Goal: Task Accomplishment & Management: Manage account settings

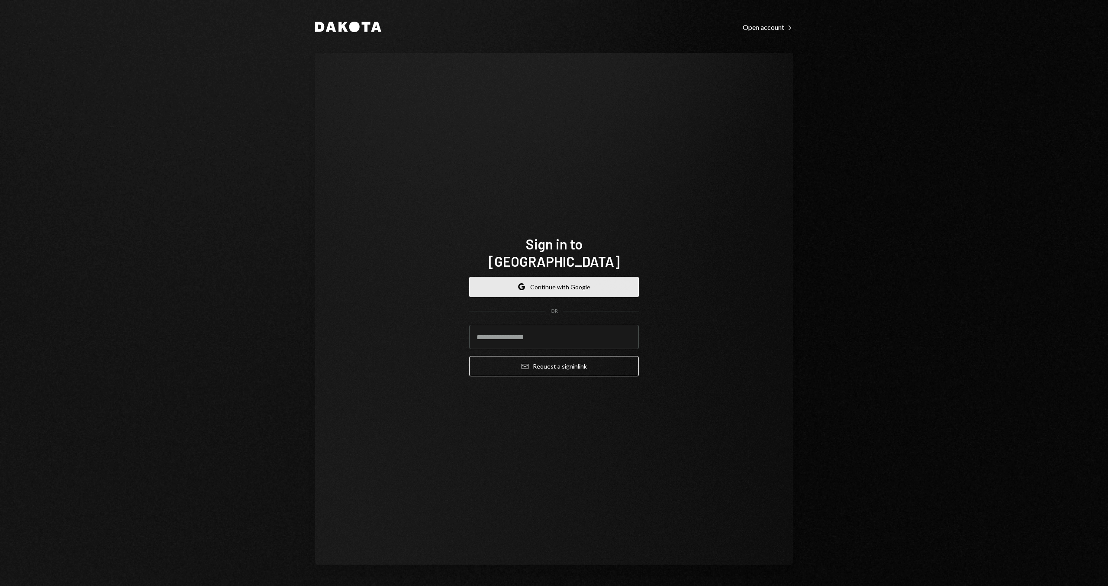
click at [569, 283] on button "Google Continue with Google" at bounding box center [554, 287] width 170 height 20
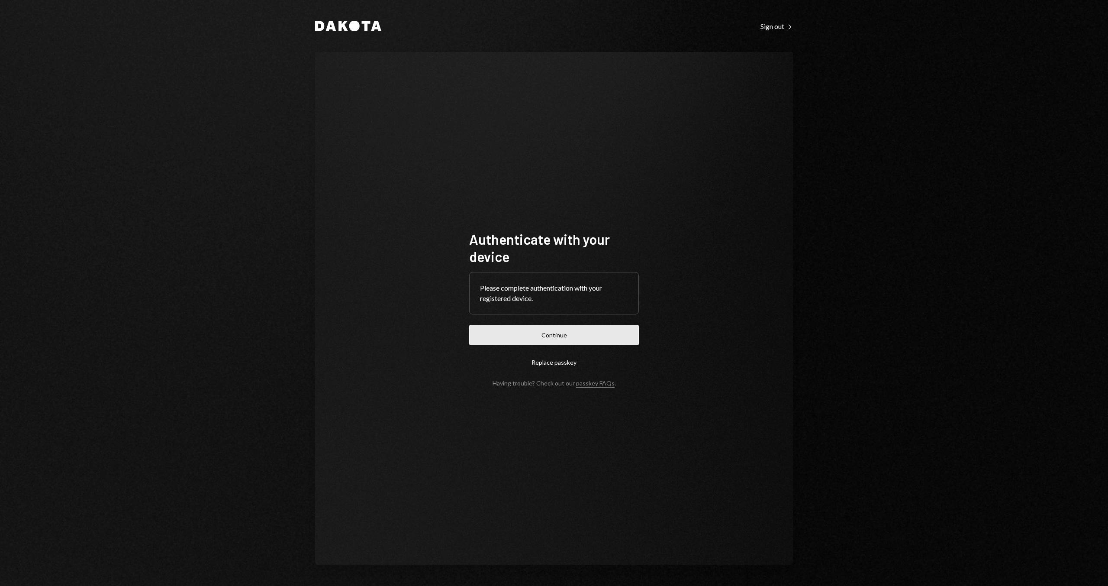
click at [479, 334] on button "Continue" at bounding box center [554, 335] width 170 height 20
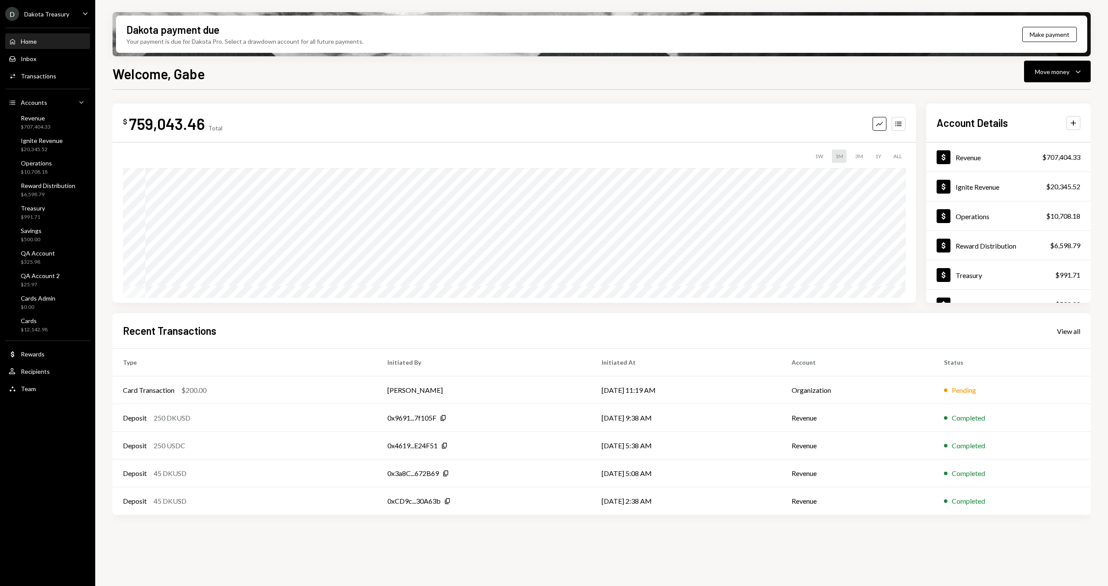
click at [54, 19] on div "D Dakota Treasury" at bounding box center [37, 14] width 64 height 14
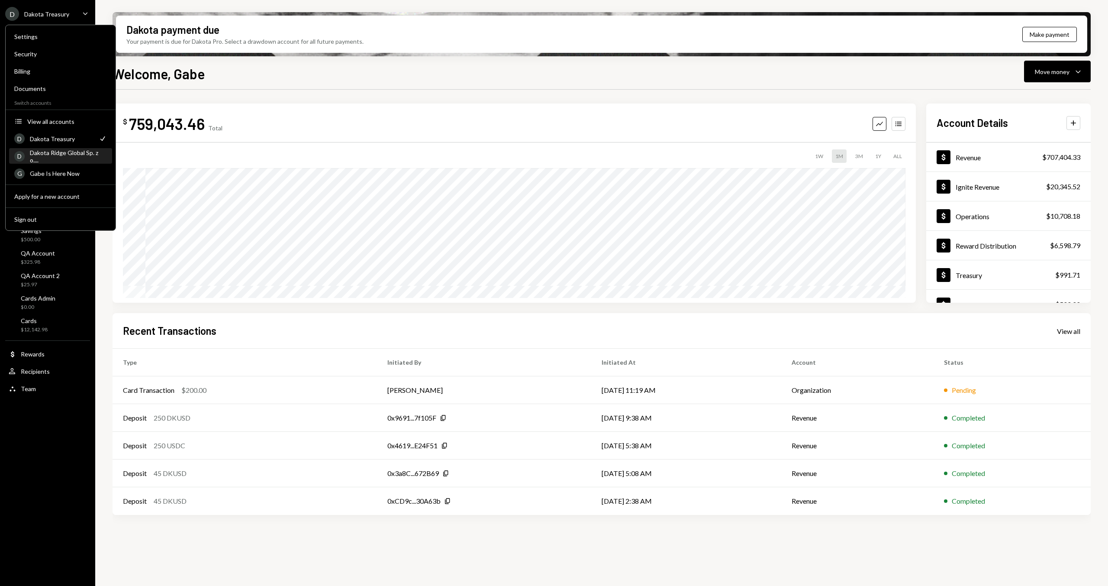
click at [71, 154] on div "Dakota Ridge Global Sp. z o...." at bounding box center [68, 156] width 77 height 15
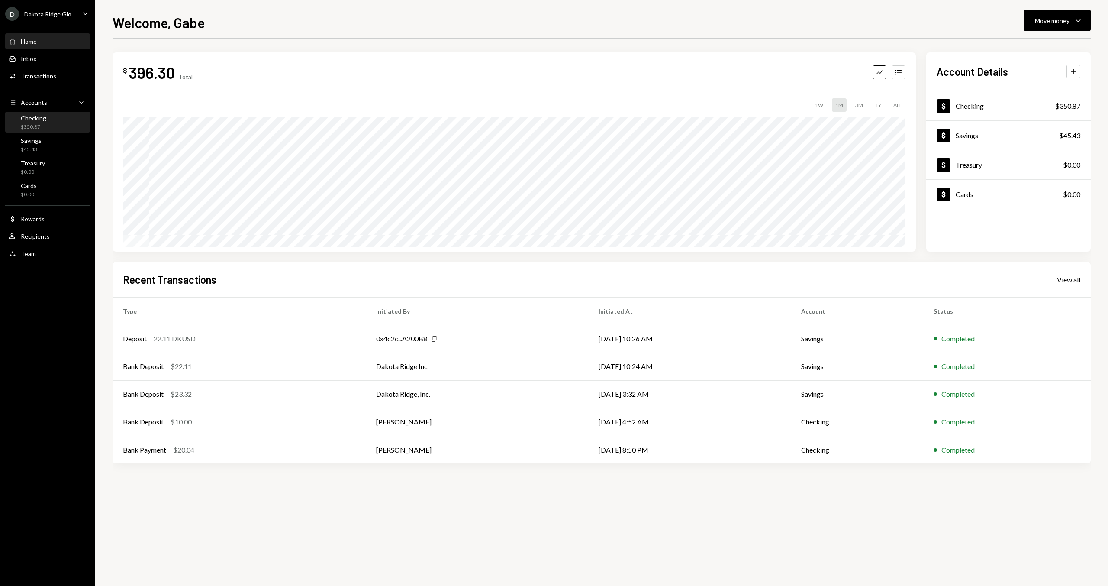
click at [47, 124] on div "Checking $350.87" at bounding box center [48, 122] width 78 height 16
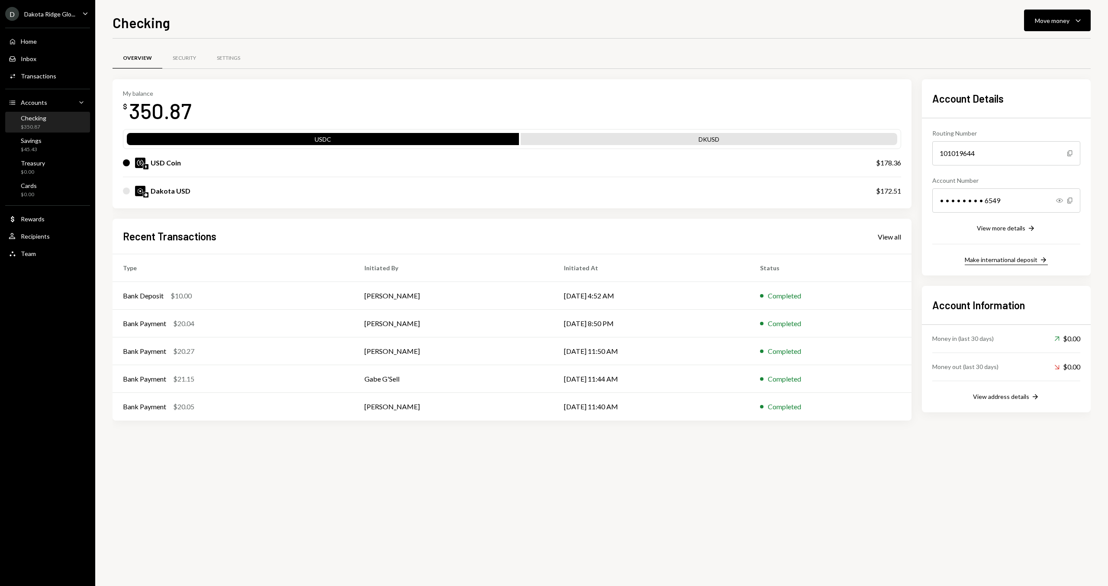
click at [1003, 259] on div "Make international deposit" at bounding box center [1001, 259] width 73 height 7
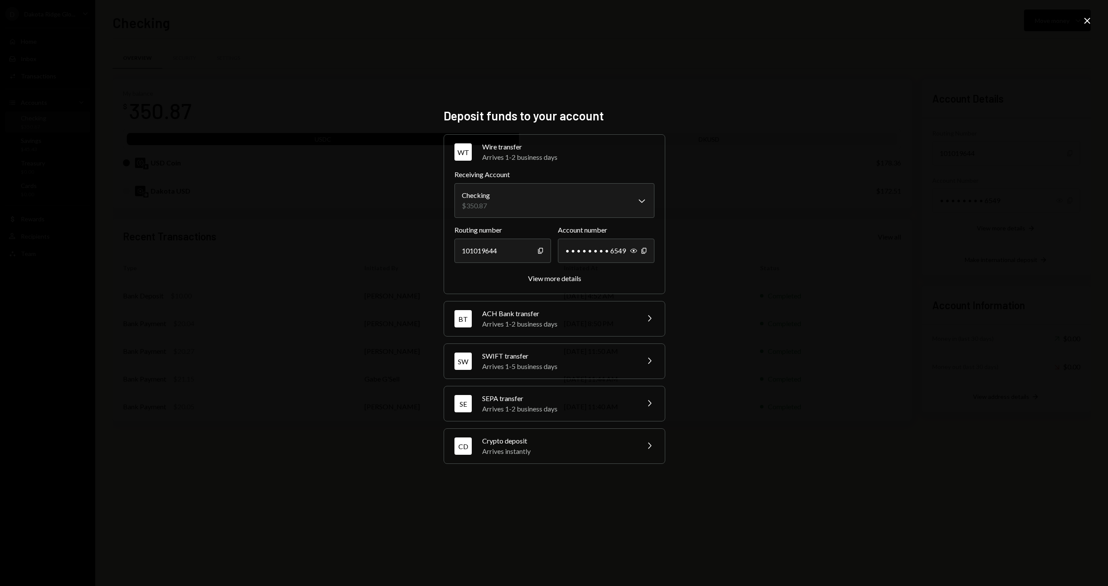
click at [539, 367] on div "Arrives 1-5 business days" at bounding box center [558, 366] width 152 height 10
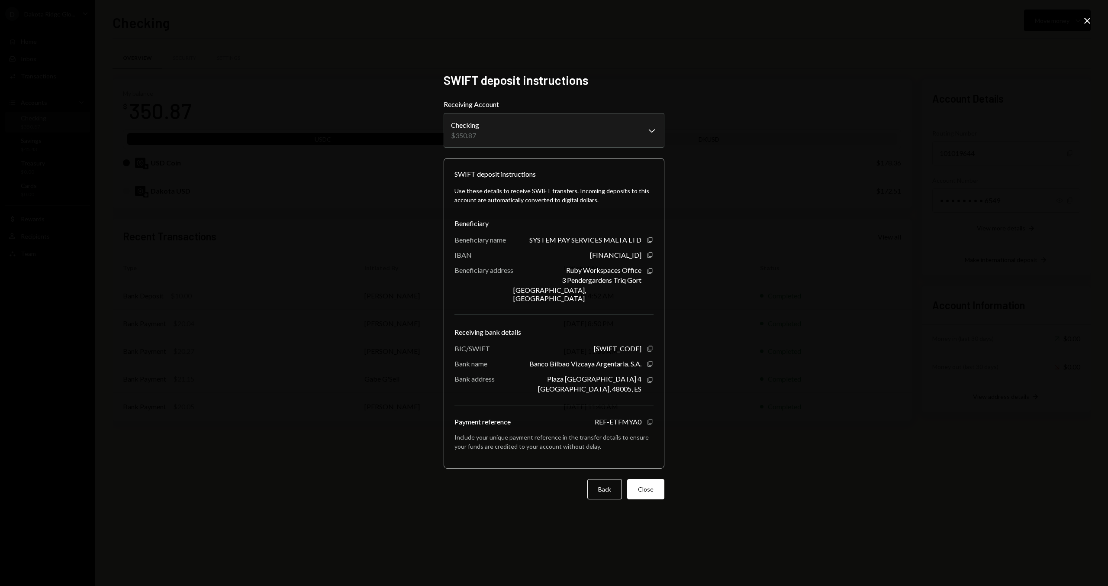
click at [652, 419] on icon "Copy" at bounding box center [650, 421] width 7 height 7
drag, startPoint x: 574, startPoint y: 362, endPoint x: 587, endPoint y: 369, distance: 14.3
click at [549, 351] on div "Use these details to receive SWIFT transfers. Incoming deposits to this account…" at bounding box center [554, 318] width 199 height 278
click at [610, 377] on div "Plaza De San Nicolas 4" at bounding box center [594, 378] width 94 height 8
click at [649, 243] on icon "Copy" at bounding box center [650, 239] width 7 height 7
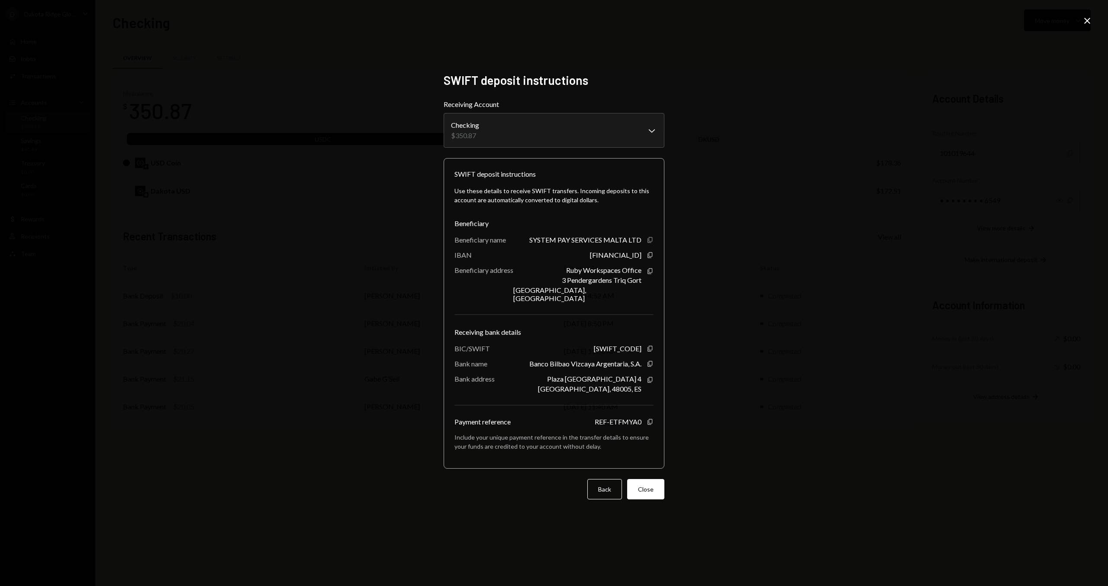
click at [649, 243] on icon "button" at bounding box center [650, 240] width 5 height 6
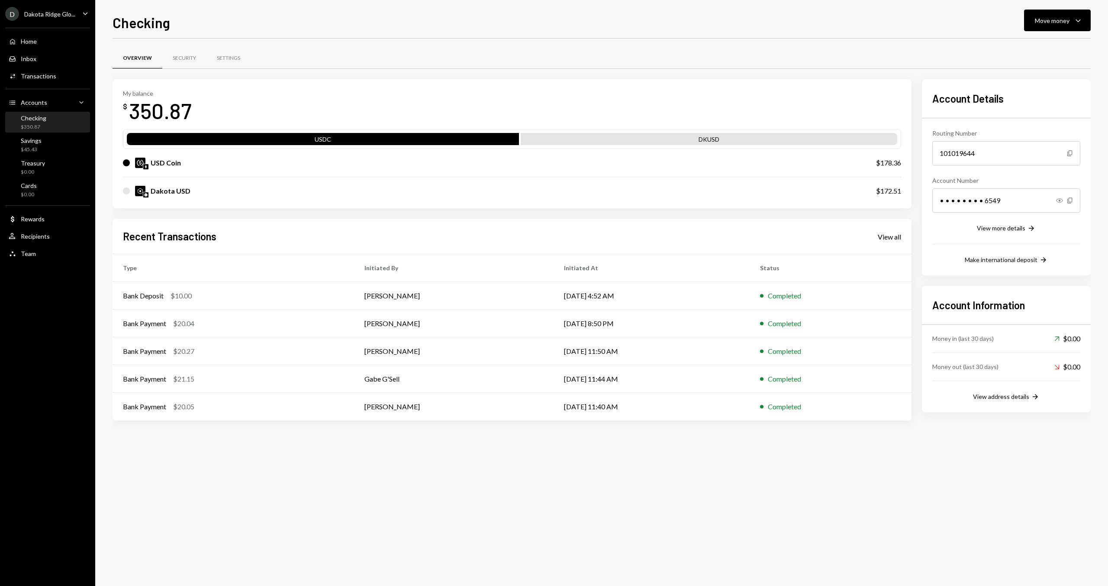
click at [41, 20] on div "D Dakota Ridge Glo..." at bounding box center [40, 14] width 70 height 14
click at [332, 35] on div "Checking Move money Caret Down Overview Security Settings My balance $ 350.87 U…" at bounding box center [602, 299] width 978 height 574
click at [51, 13] on div "Dakota Ridge Glo..." at bounding box center [49, 13] width 51 height 7
click at [176, 36] on div "Checking Move money Caret Down Overview Security Settings My balance $ 350.87 U…" at bounding box center [602, 299] width 978 height 574
click at [1042, 25] on button "Move money Caret Down" at bounding box center [1057, 21] width 67 height 22
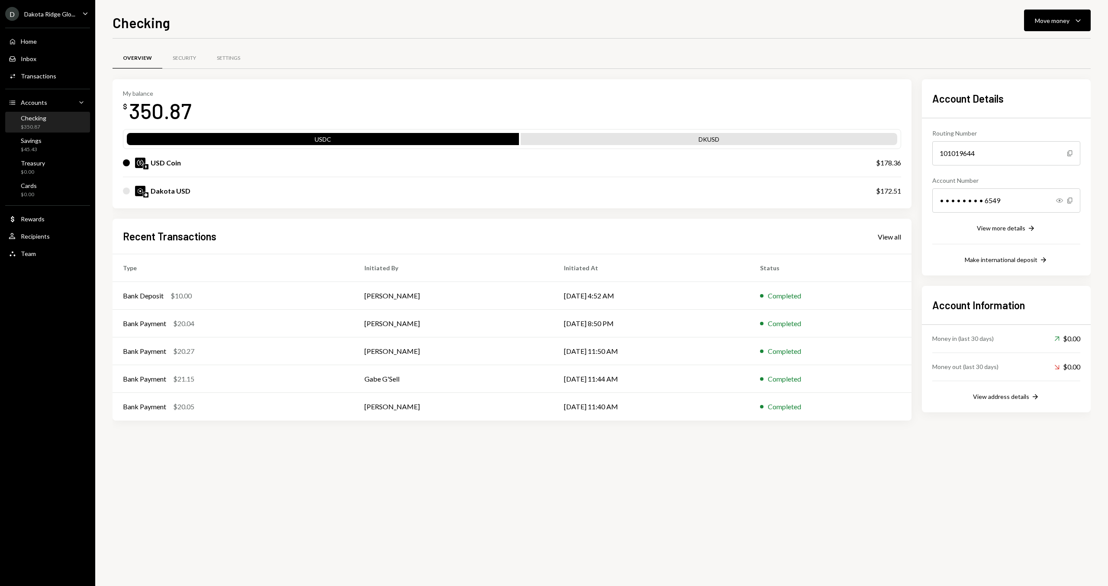
click at [926, 252] on div "Account Details Routing Number 101019644 Copy Account Number • • • • • • • • 65…" at bounding box center [1006, 177] width 169 height 196
click at [1010, 261] on div "Make international deposit" at bounding box center [1001, 259] width 73 height 7
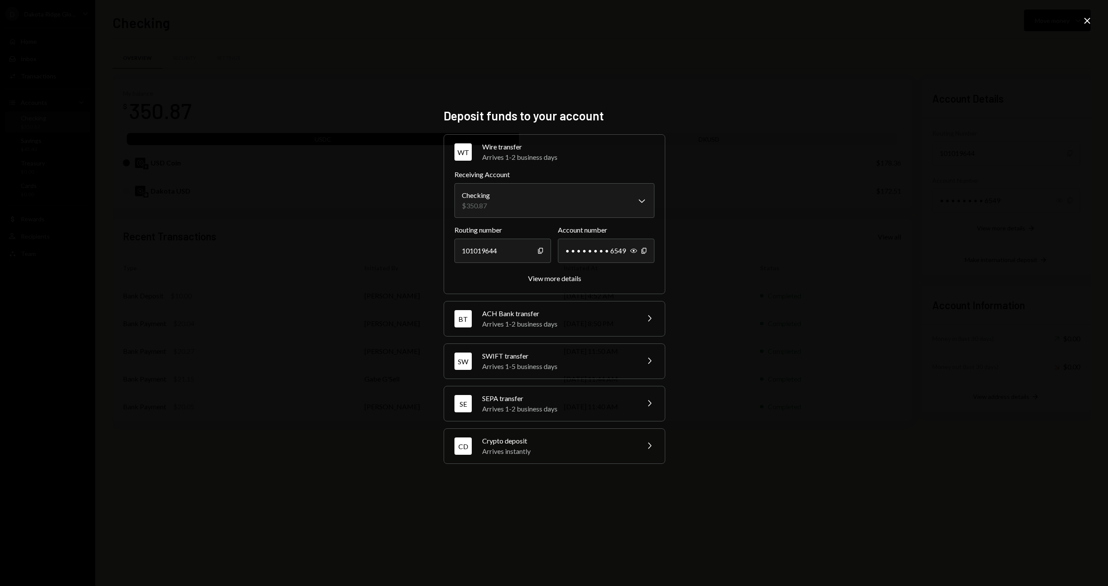
click at [560, 400] on div "SEPA transfer" at bounding box center [558, 398] width 152 height 10
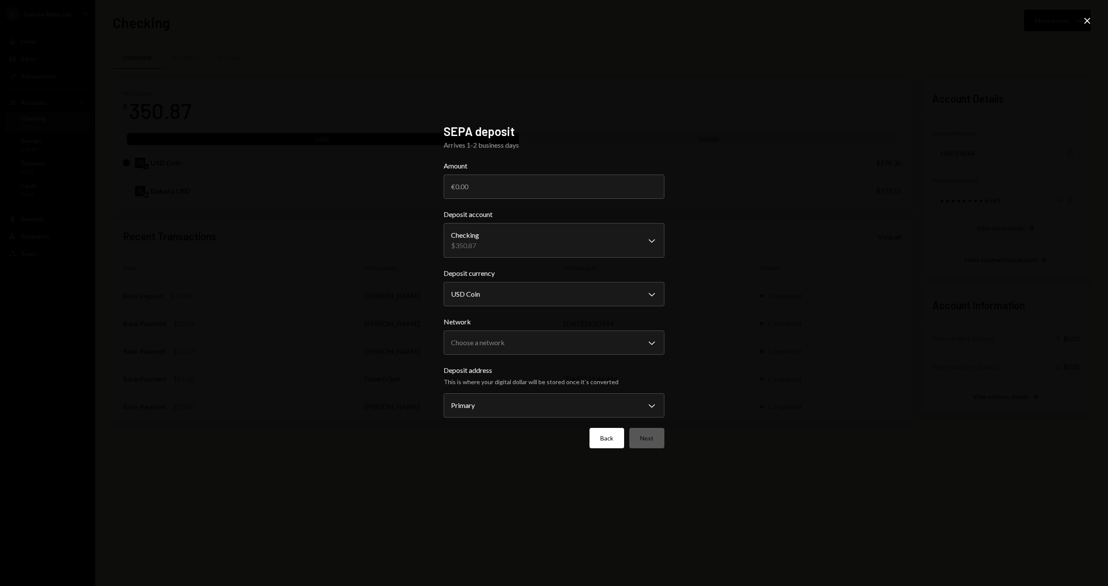
click at [610, 444] on button "Back" at bounding box center [607, 438] width 35 height 20
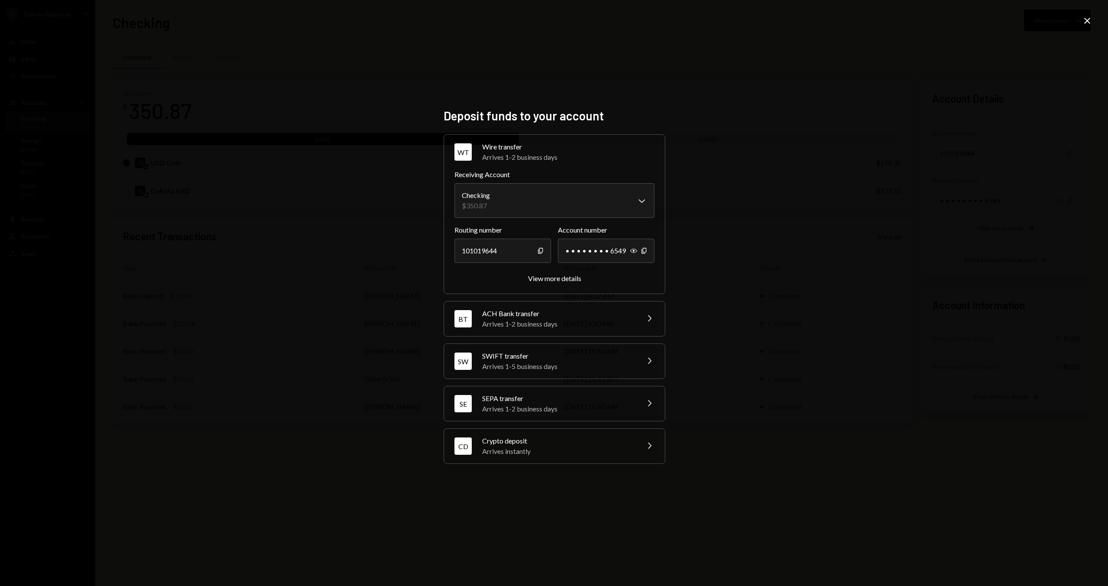
click at [517, 357] on div "SWIFT transfer" at bounding box center [558, 356] width 152 height 10
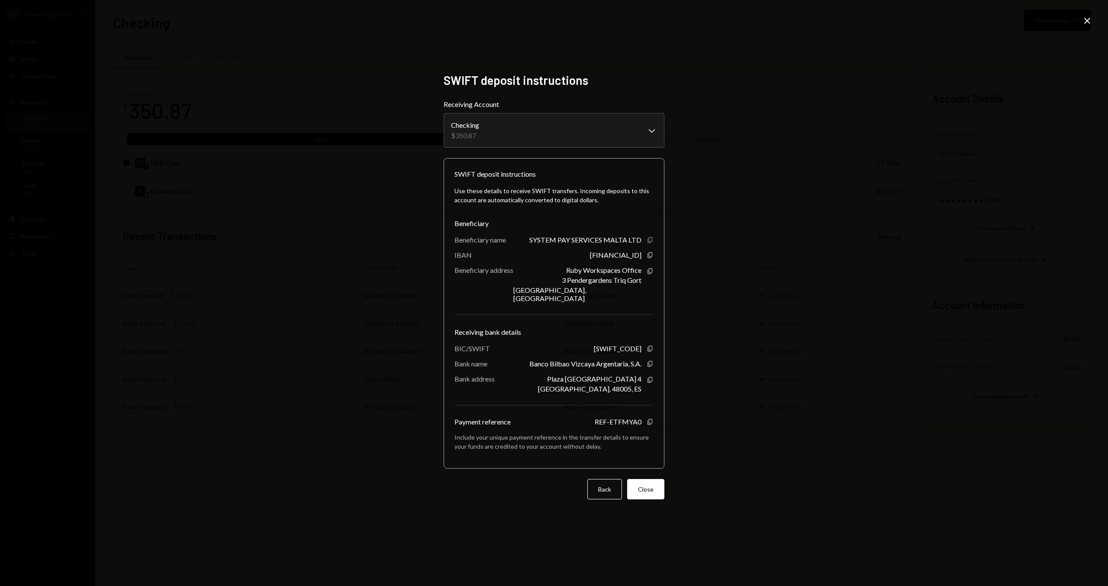
click at [650, 242] on icon "Copy" at bounding box center [650, 239] width 7 height 7
click at [1084, 23] on icon "Close" at bounding box center [1087, 21] width 10 height 10
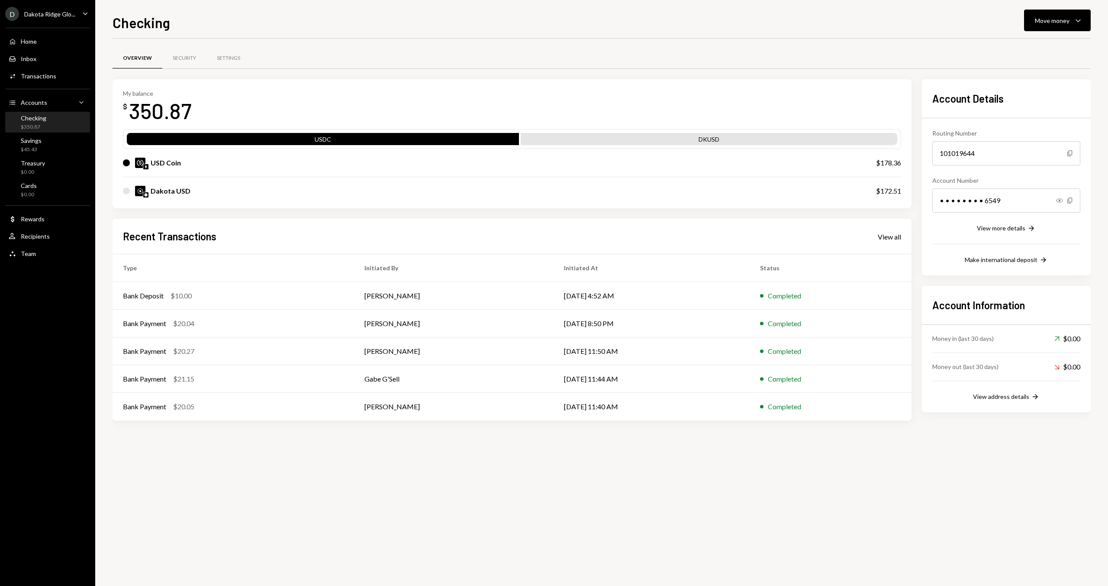
click at [29, 266] on div "D Dakota Ridge Glo... Caret Down Home Home Inbox Inbox Activities Transactions …" at bounding box center [47, 293] width 95 height 586
click at [39, 259] on div "Team Team" at bounding box center [48, 253] width 78 height 15
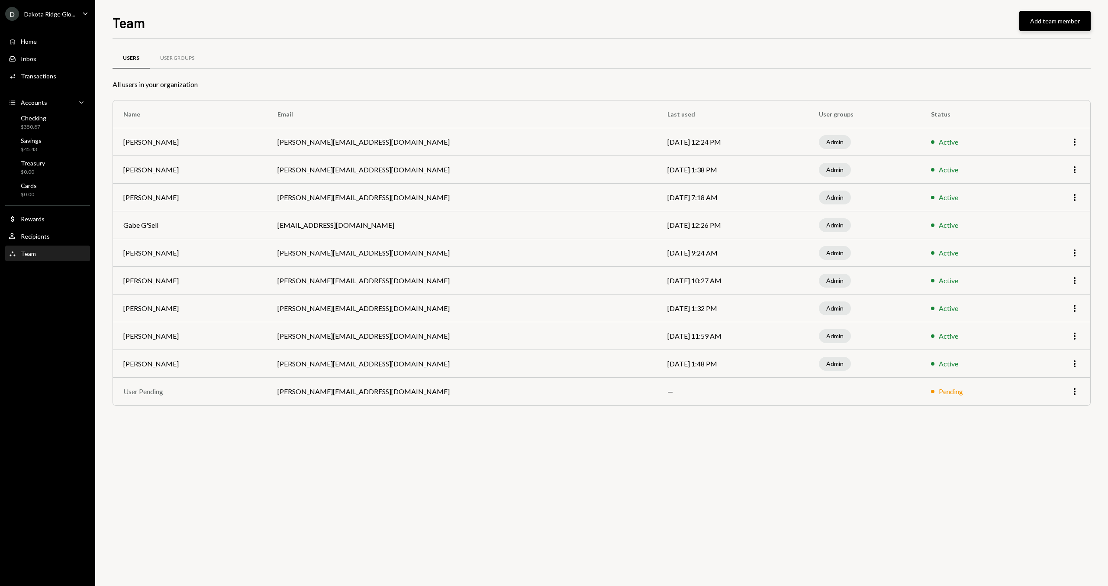
click at [1068, 19] on button "Add team member" at bounding box center [1055, 21] width 71 height 20
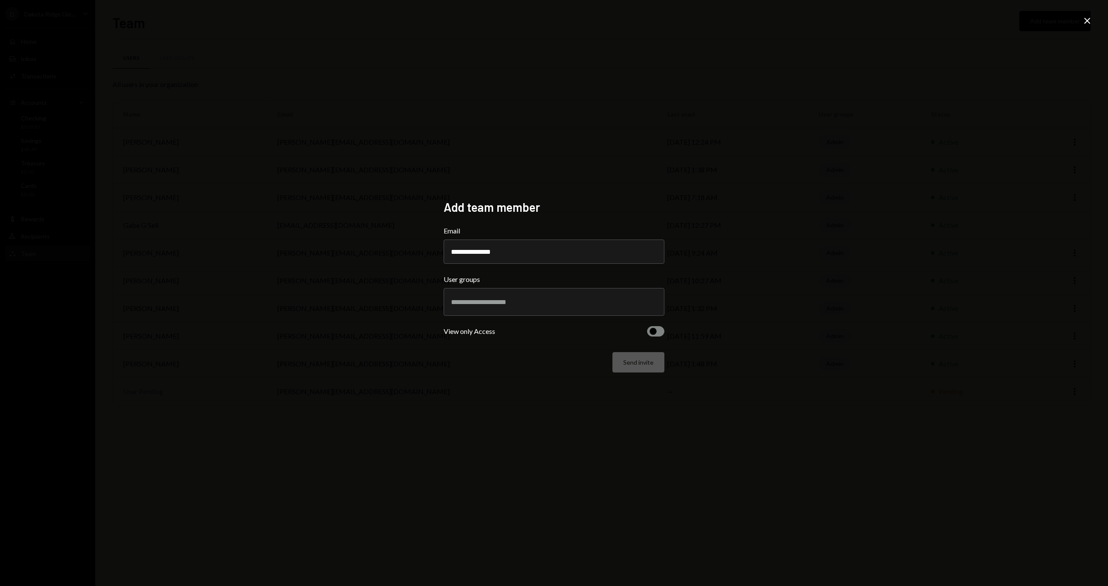
type input "**********"
click at [499, 305] on input "text" at bounding box center [554, 302] width 206 height 8
click at [481, 332] on li "Admin" at bounding box center [554, 333] width 213 height 24
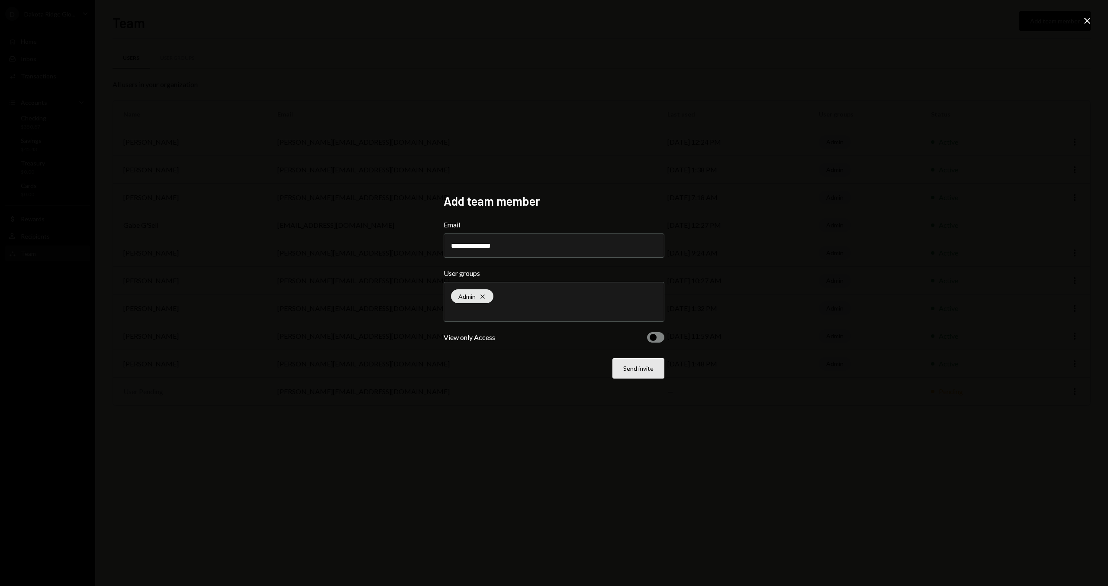
click at [638, 371] on button "Send invite" at bounding box center [639, 368] width 52 height 20
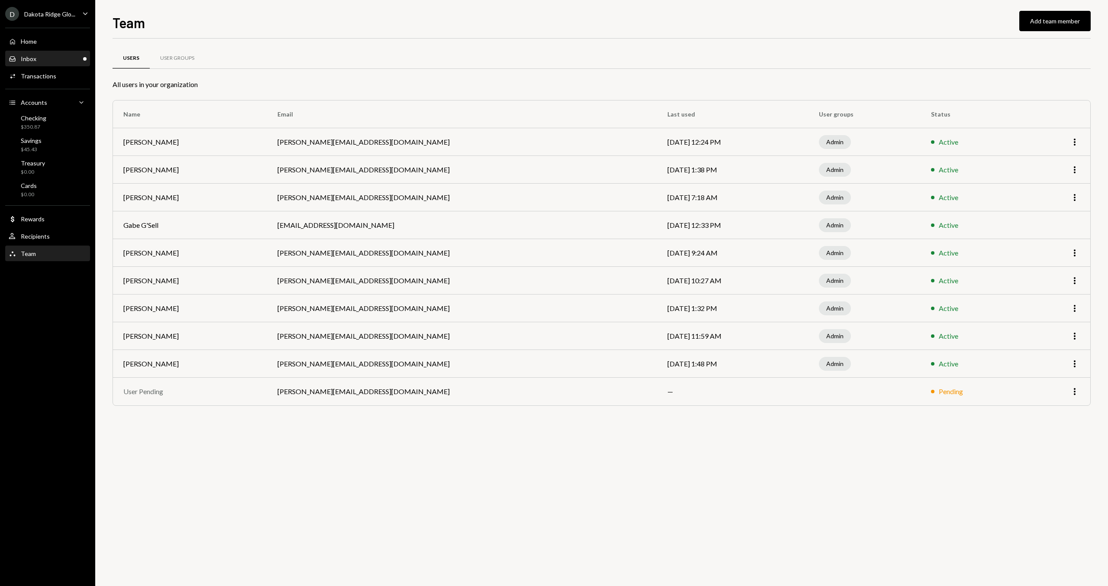
click at [36, 59] on div "Inbox Inbox" at bounding box center [48, 59] width 78 height 8
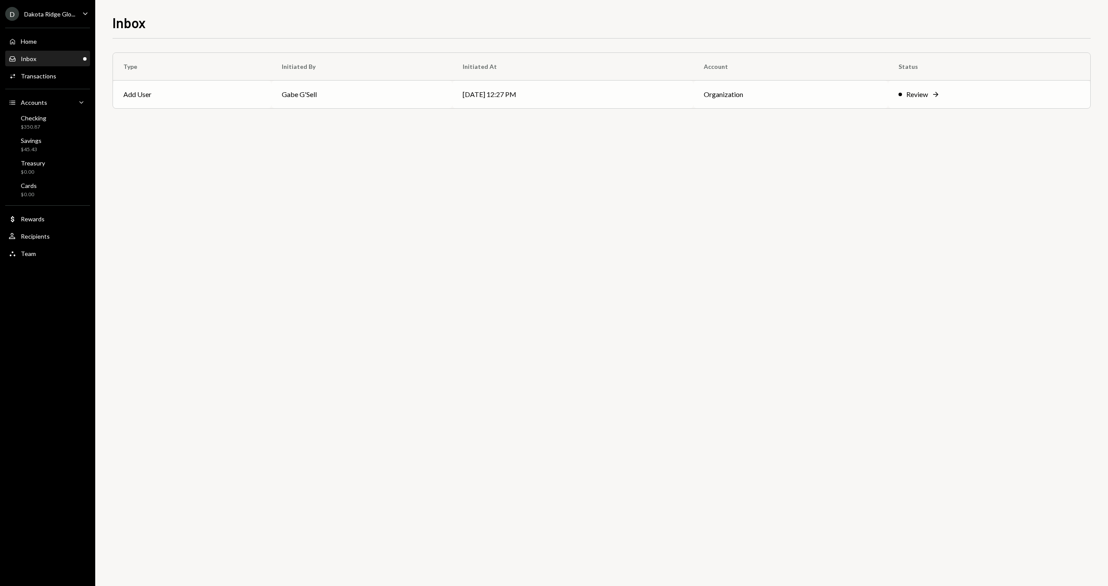
click at [217, 90] on td "Add User" at bounding box center [192, 95] width 158 height 28
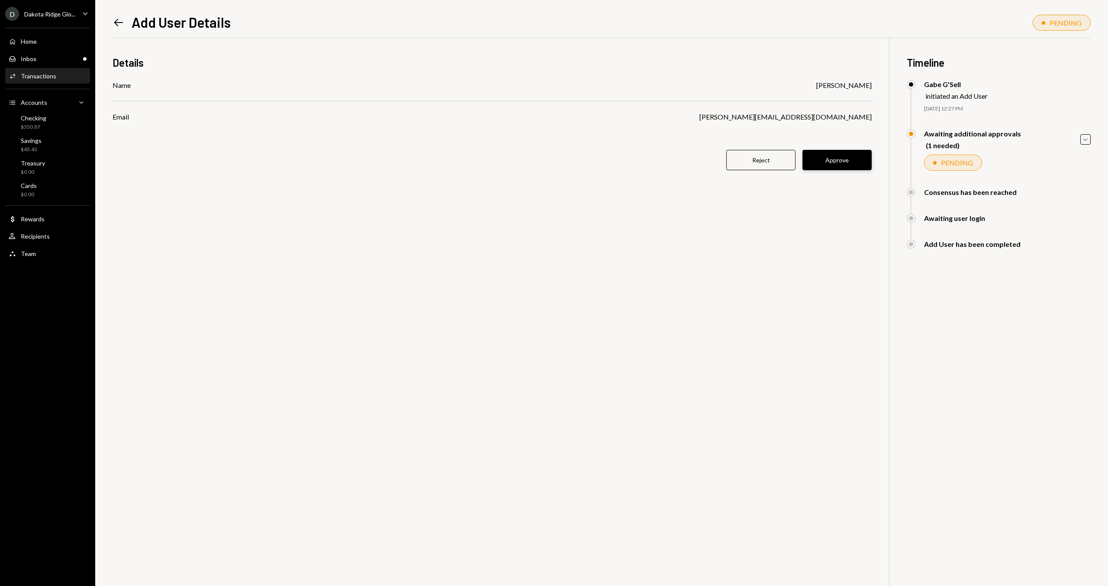
click at [821, 159] on button "Approve" at bounding box center [837, 160] width 69 height 20
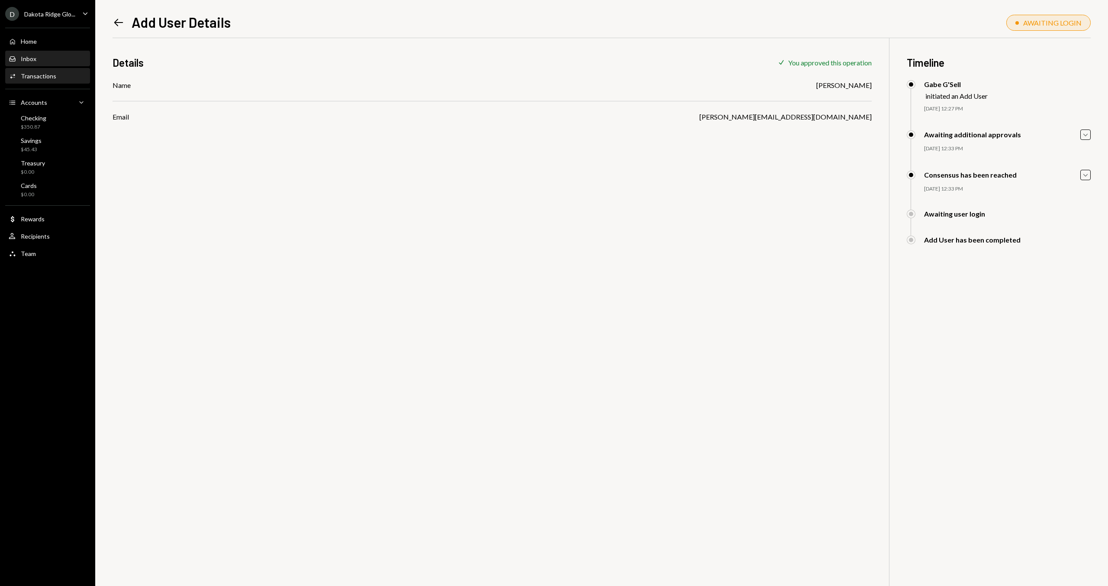
click at [38, 54] on div "Inbox Inbox" at bounding box center [48, 59] width 78 height 15
